Goal: Register for event/course

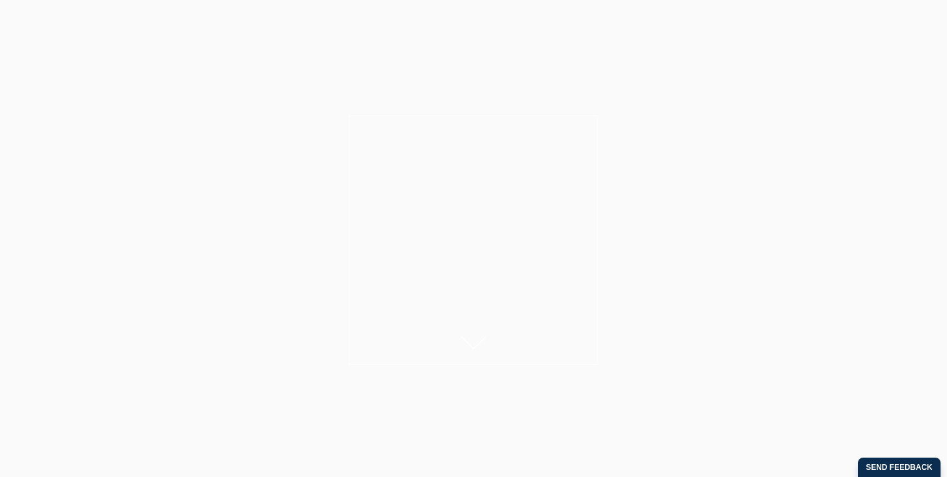
scroll to position [463, 0]
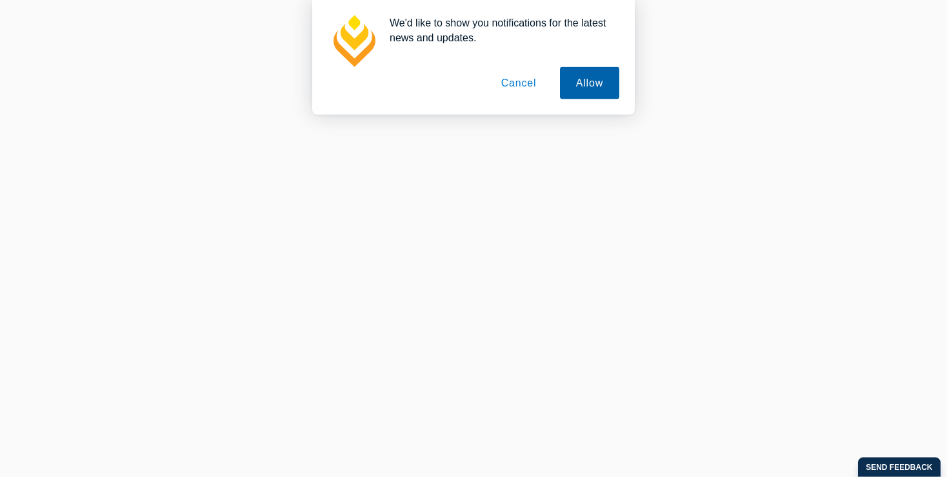
click at [594, 75] on button "Allow" at bounding box center [589, 83] width 59 height 32
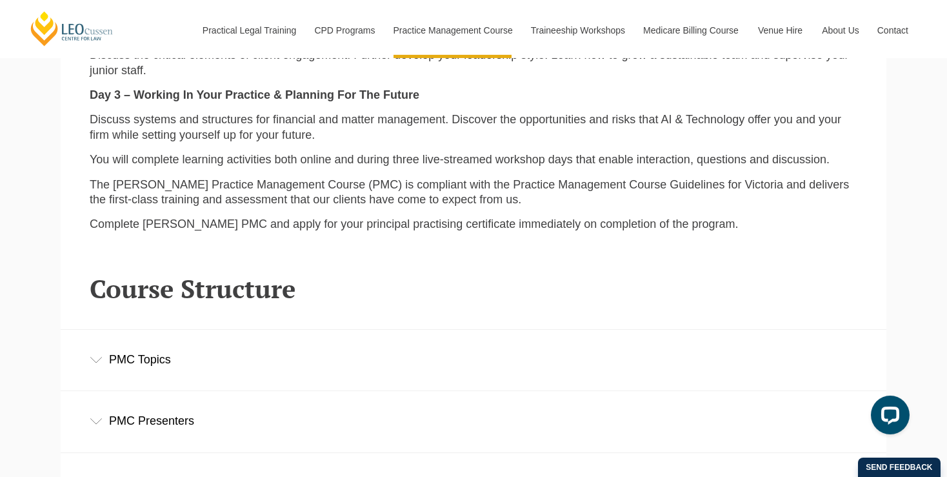
scroll to position [1549, 0]
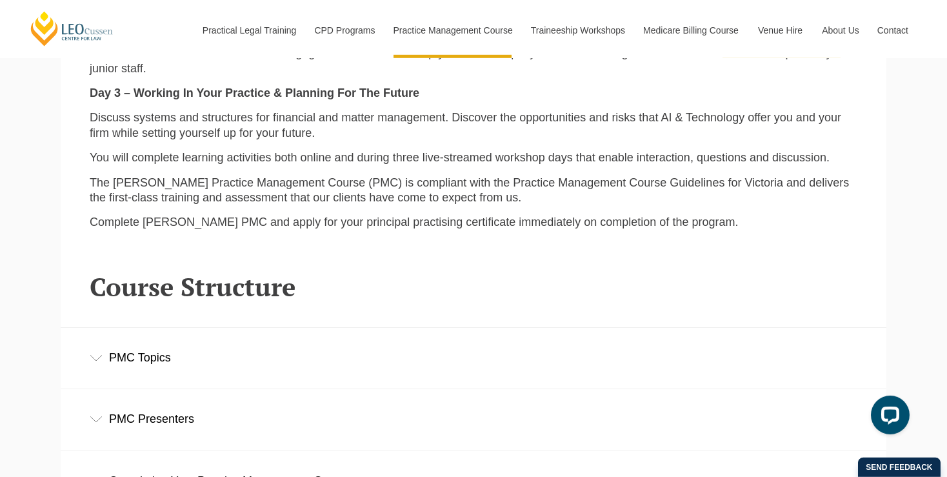
click at [225, 358] on div "PMC Topics" at bounding box center [474, 358] width 826 height 60
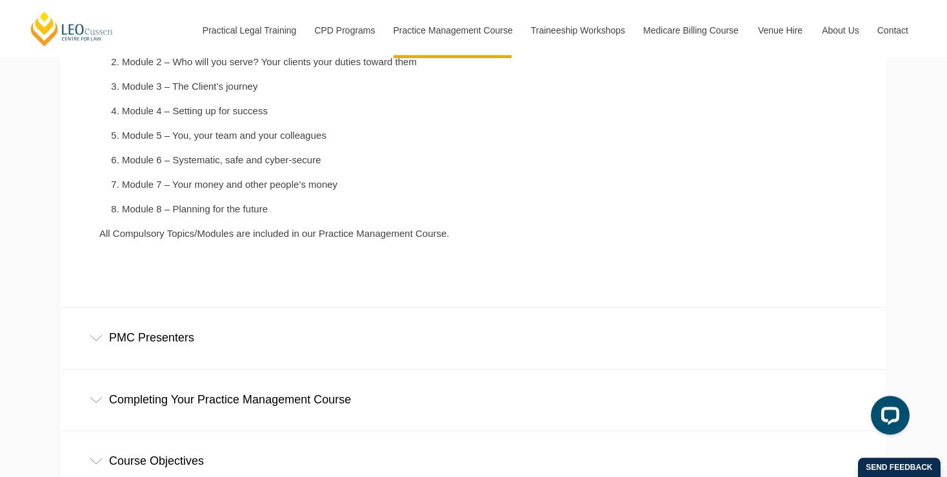
scroll to position [1967, 0]
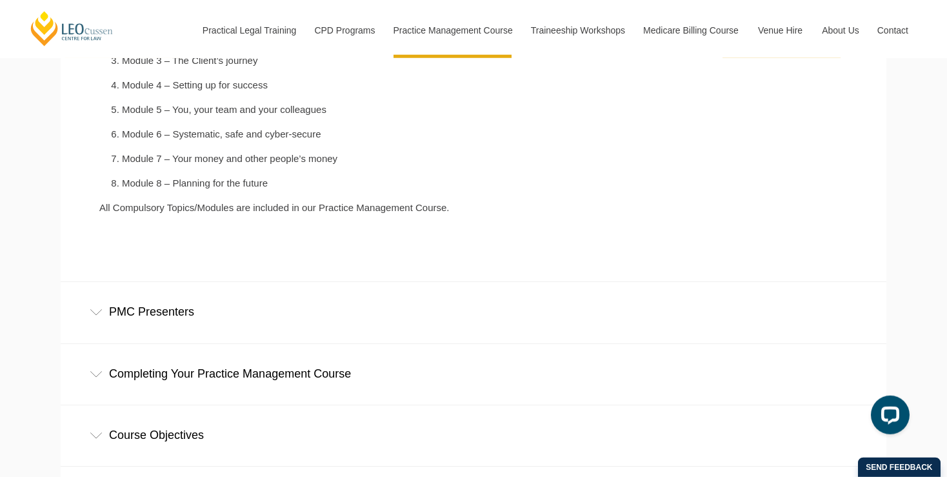
click at [308, 318] on div "PMC Presenters" at bounding box center [474, 312] width 826 height 60
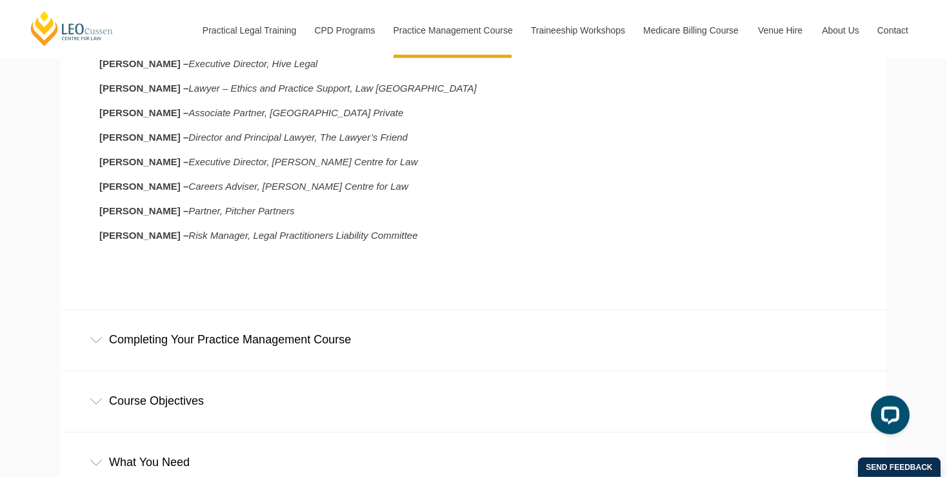
scroll to position [2307, 0]
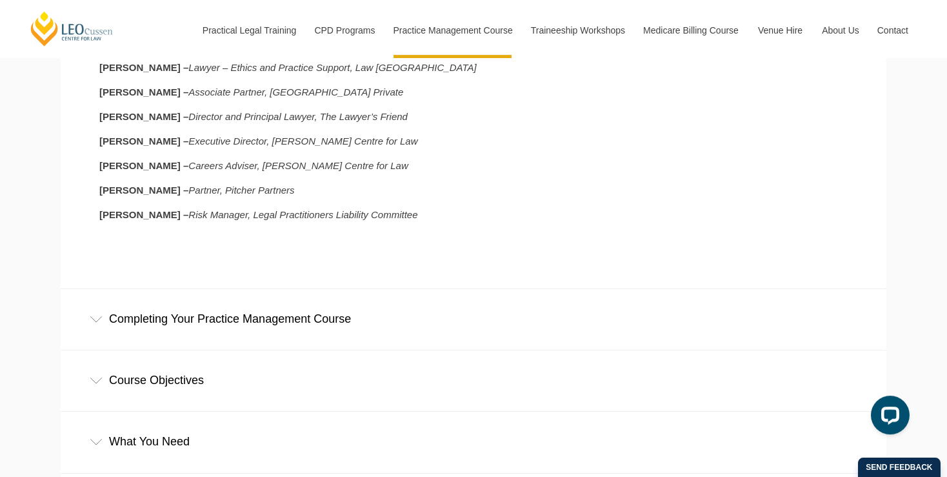
click at [355, 327] on div "Completing Your Practice Management Course" at bounding box center [474, 319] width 826 height 60
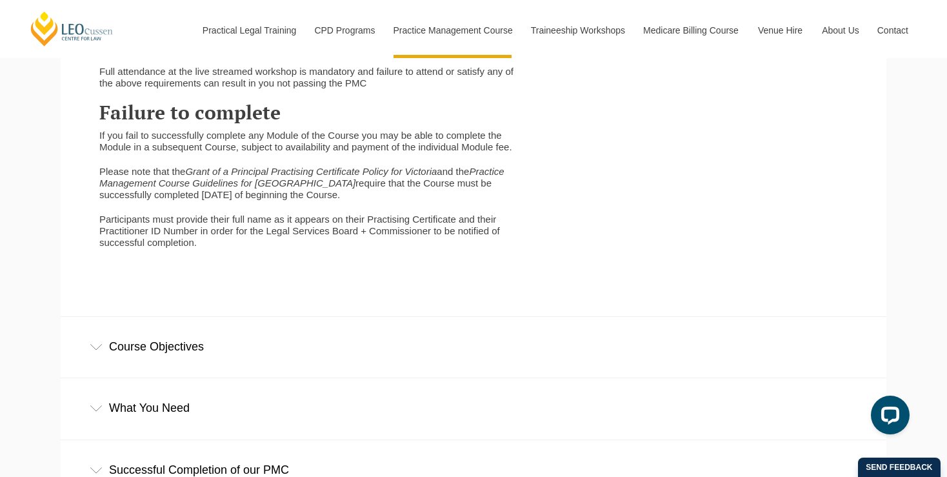
scroll to position [2966, 0]
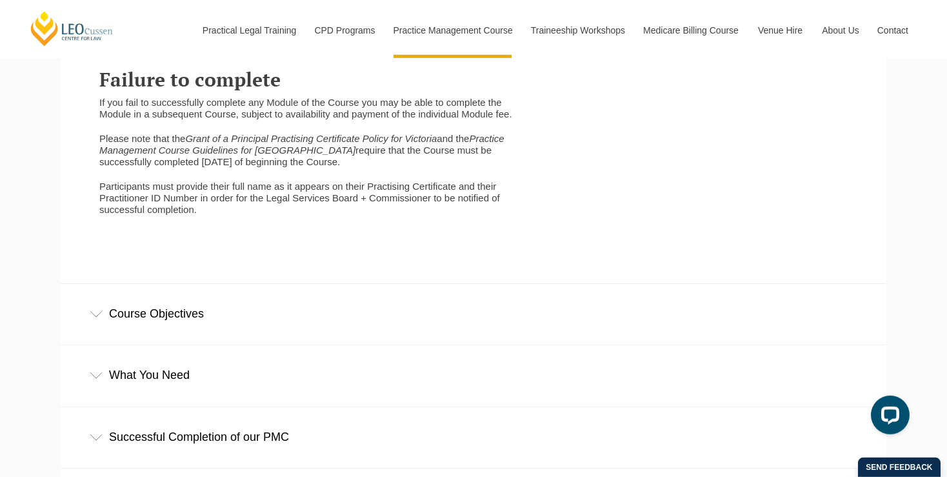
click at [143, 344] on div "Course Objectives" at bounding box center [474, 314] width 826 height 60
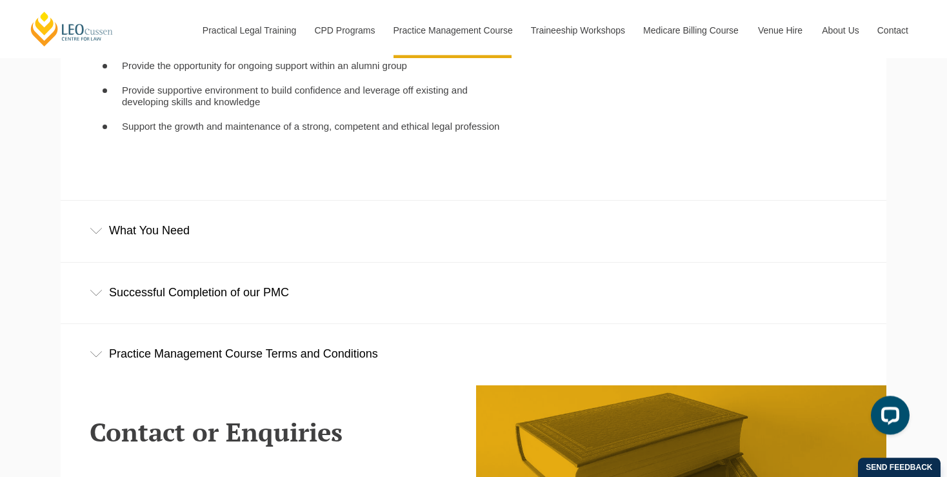
scroll to position [3347, 0]
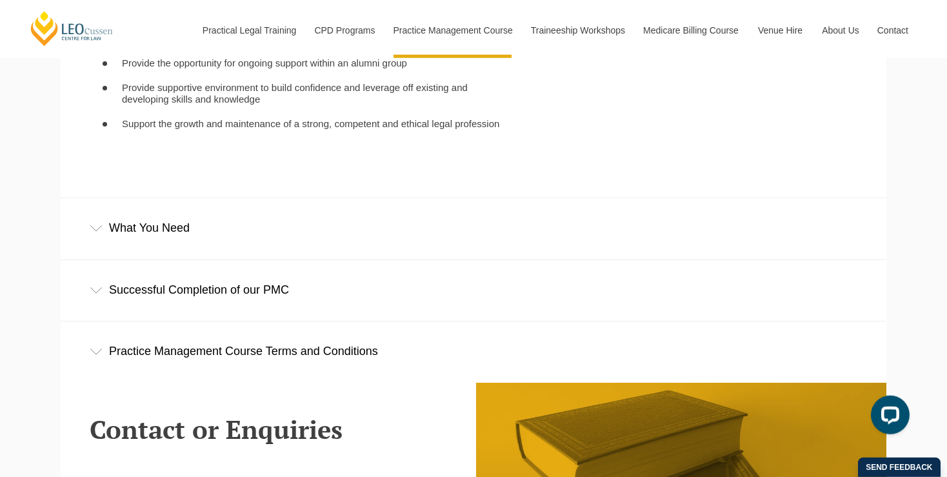
click at [200, 247] on div "What You Need" at bounding box center [474, 228] width 826 height 60
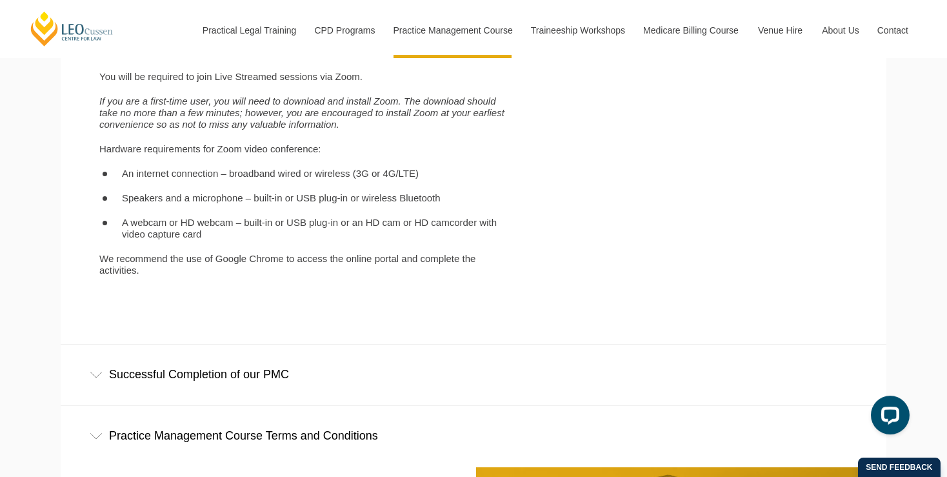
scroll to position [3634, 0]
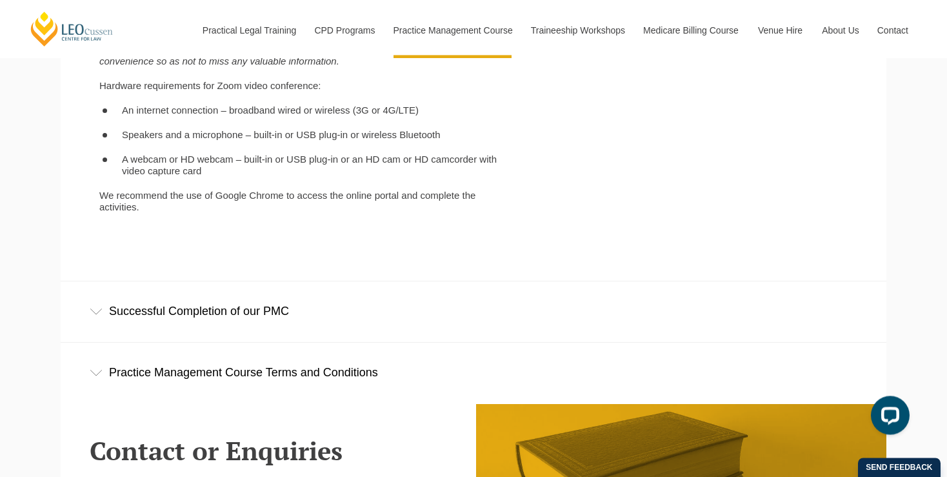
click at [323, 330] on div "Successful Completion of our PMC" at bounding box center [474, 311] width 826 height 60
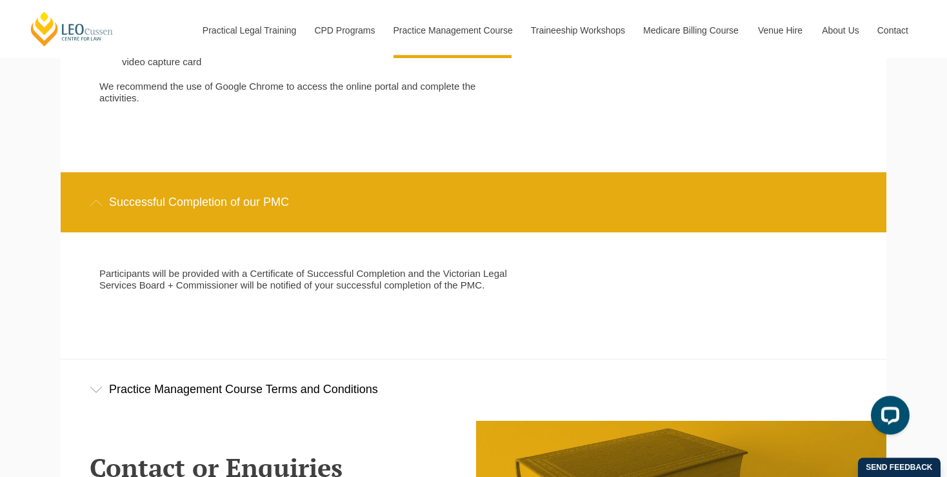
scroll to position [3774, 0]
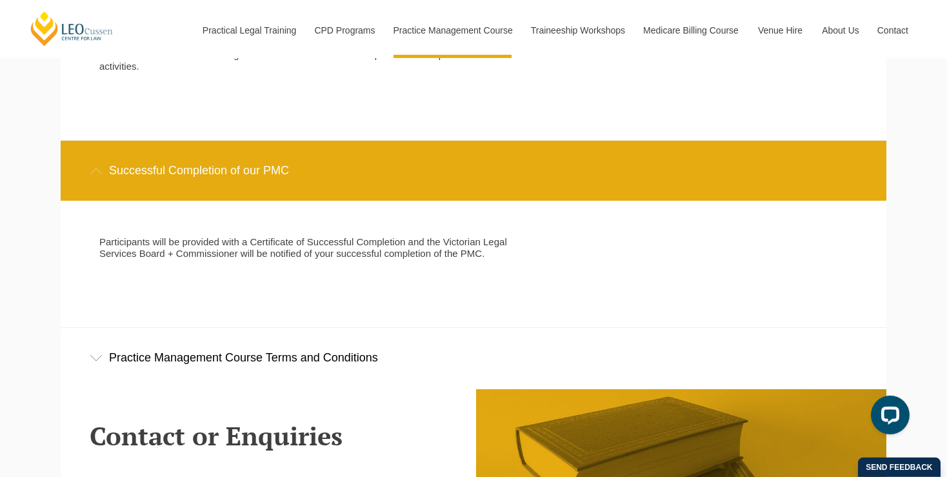
click at [336, 359] on div "Practice Management Course Terms and Conditions" at bounding box center [474, 358] width 826 height 60
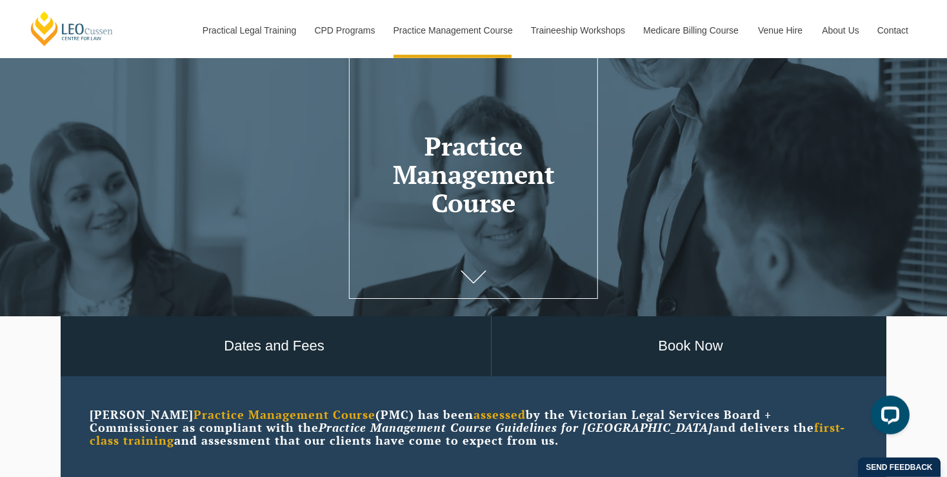
scroll to position [67, 0]
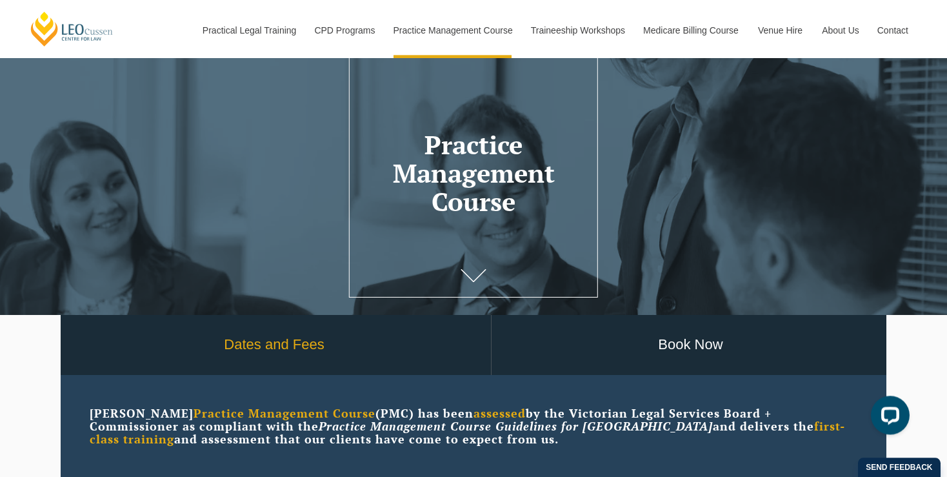
click at [444, 361] on link "Dates and Fees" at bounding box center [274, 345] width 434 height 60
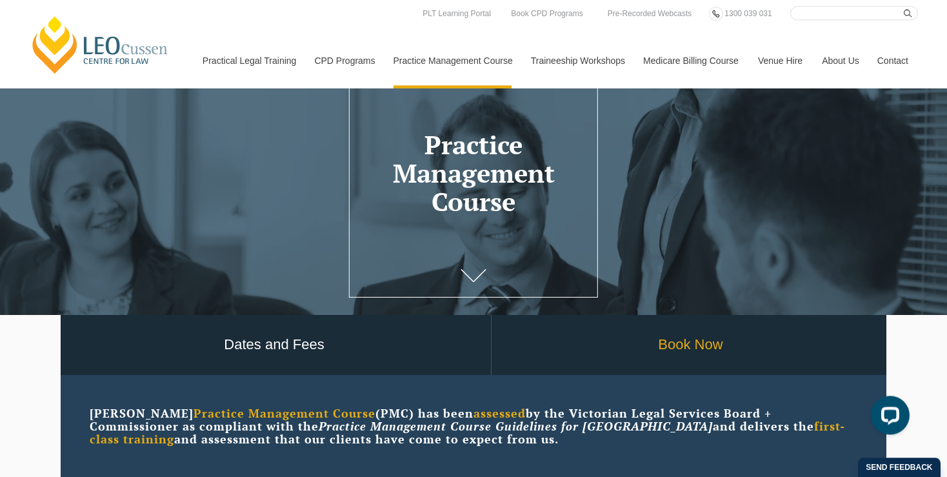
click at [647, 345] on link "Book Now" at bounding box center [691, 345] width 398 height 60
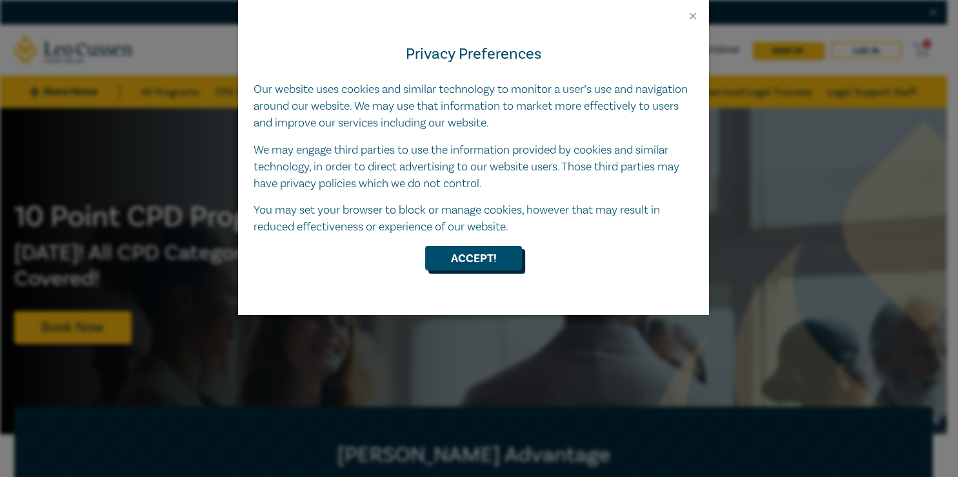
click at [483, 254] on button "Accept!" at bounding box center [473, 258] width 97 height 25
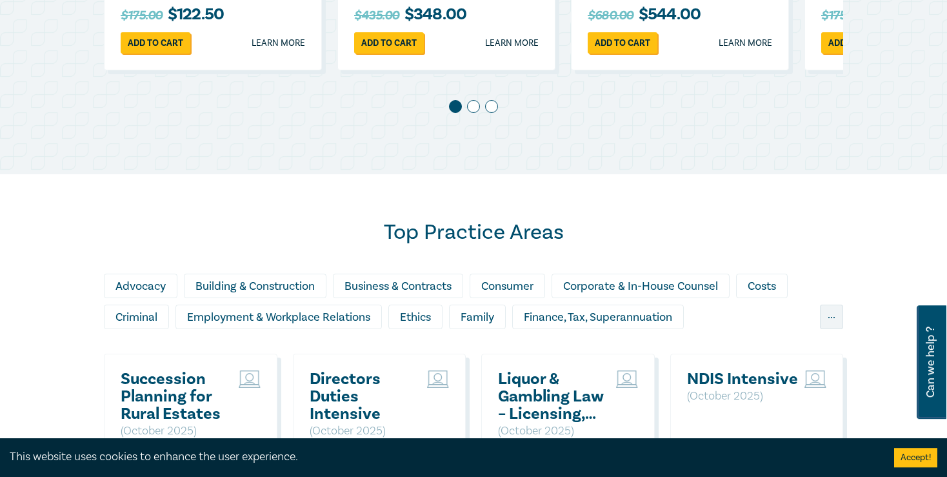
scroll to position [1013, 0]
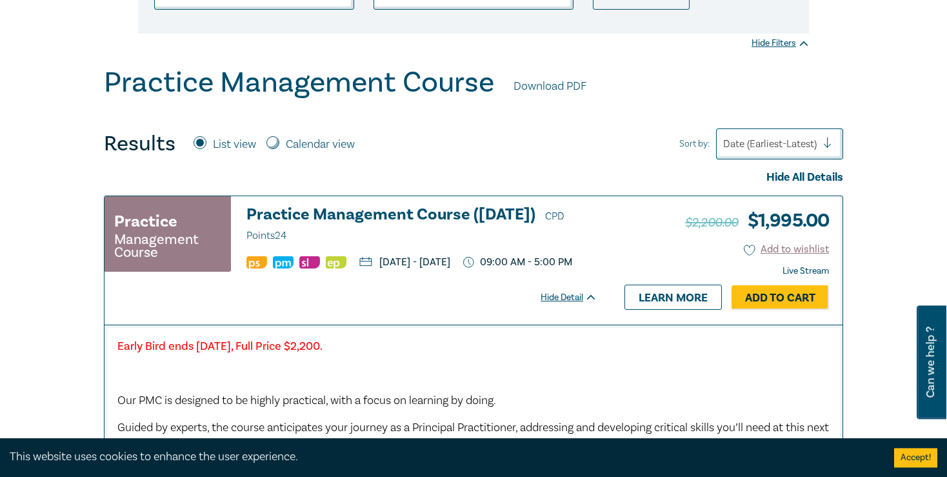
scroll to position [305, 0]
